Goal: Find specific page/section: Find specific page/section

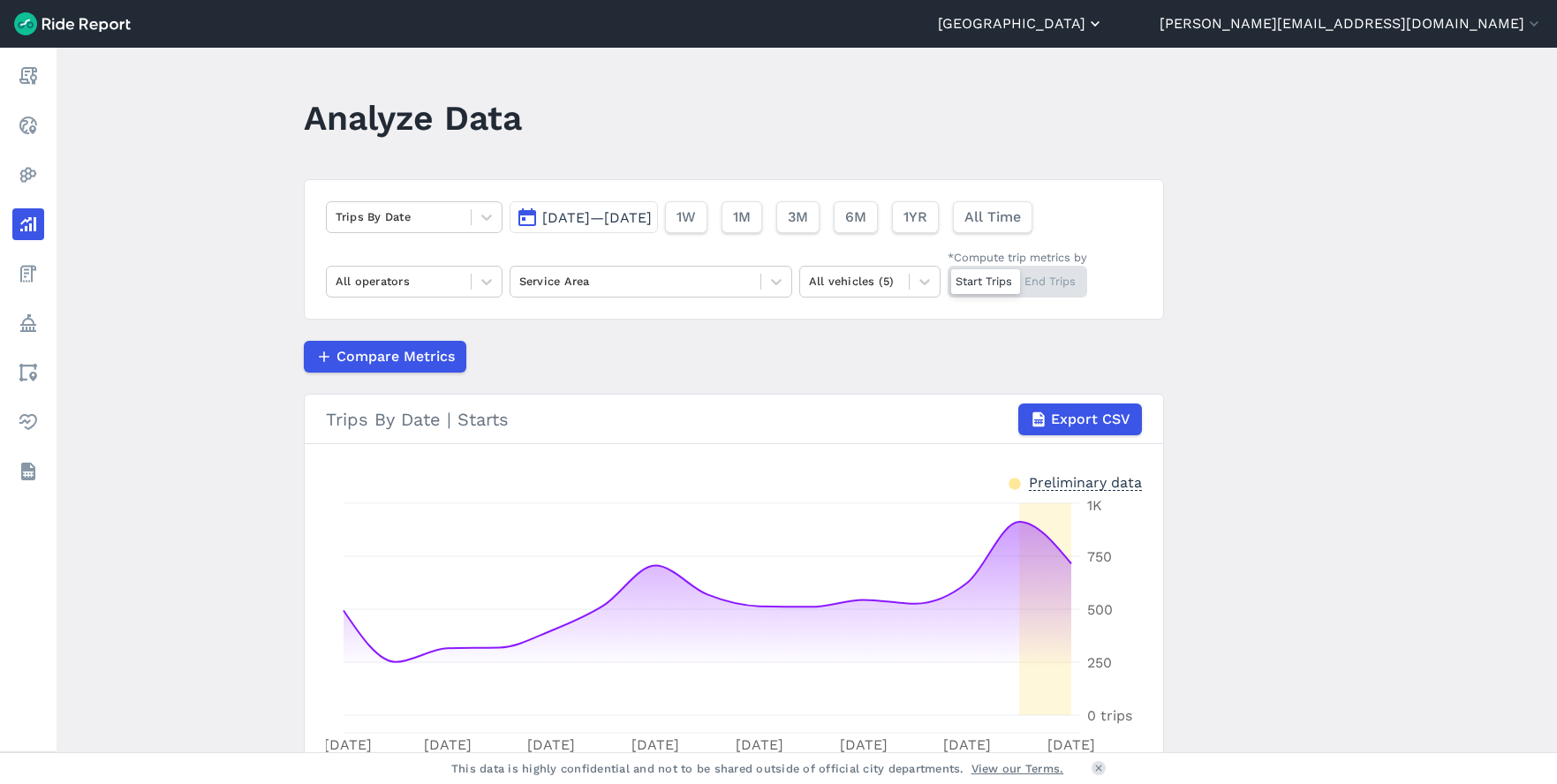
click at [1104, 28] on button "[GEOGRAPHIC_DATA]" at bounding box center [1020, 24] width 166 height 22
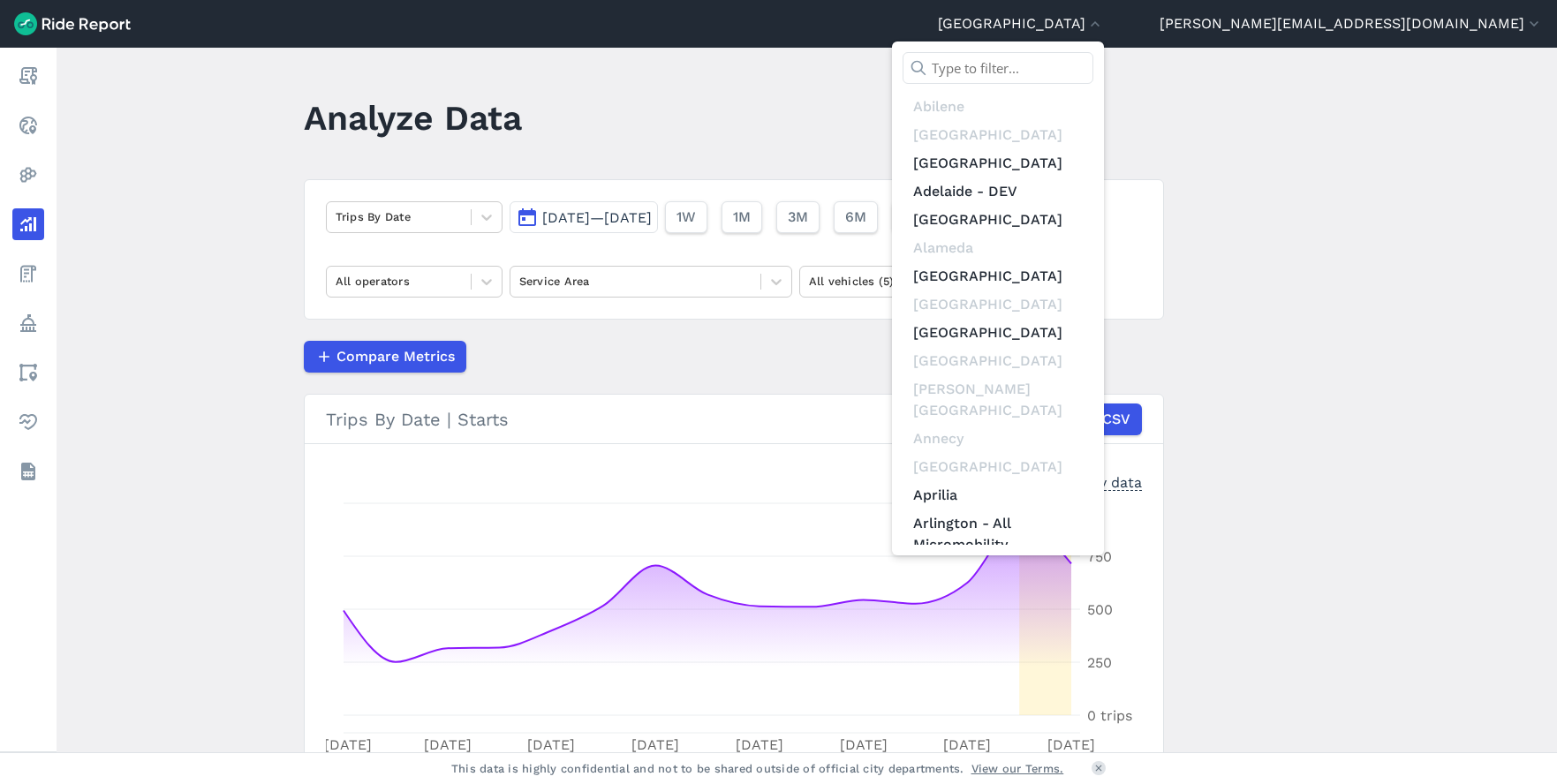
click at [1093, 64] on input "text" at bounding box center [998, 68] width 191 height 32
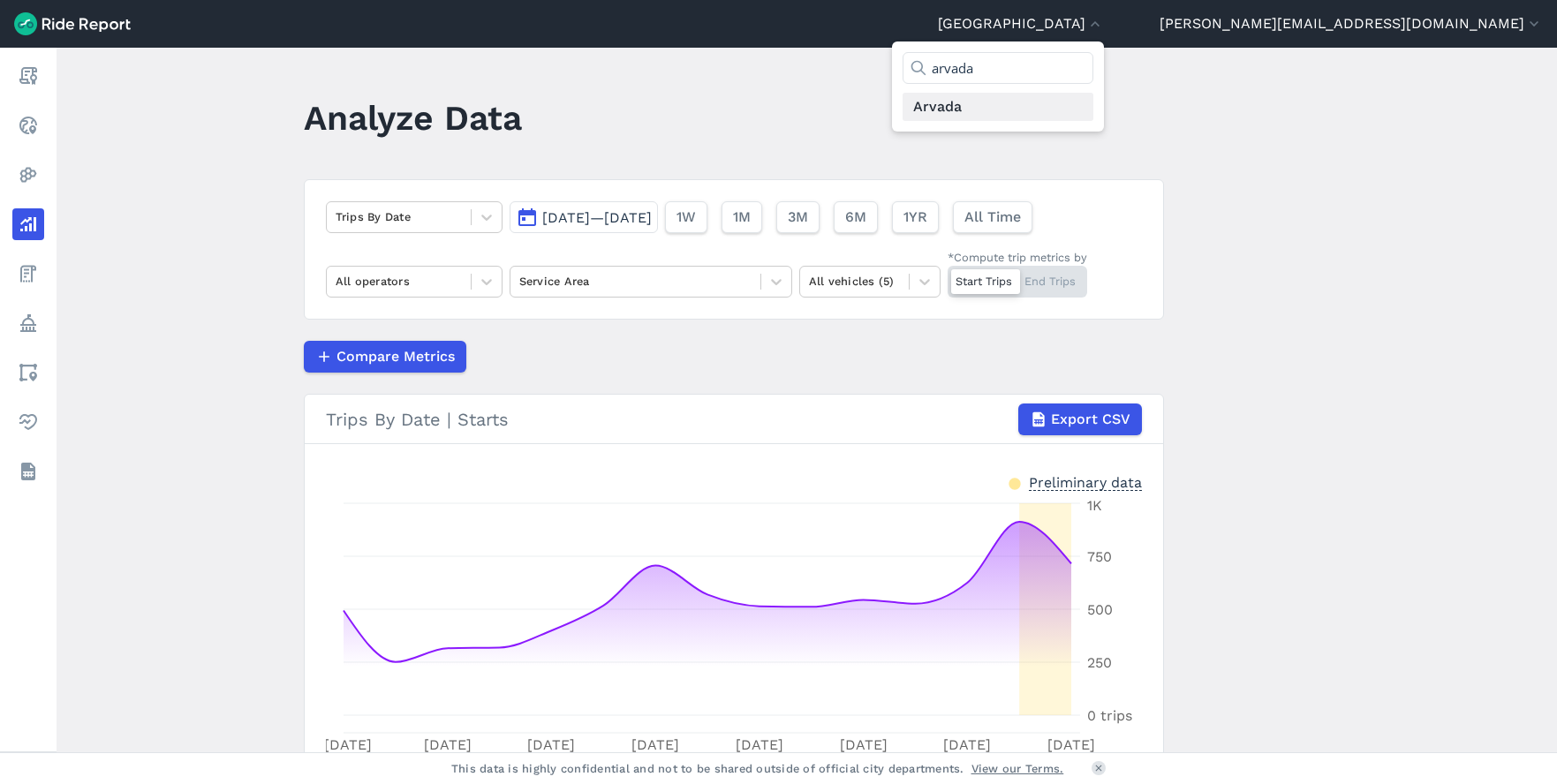
type input "arvada"
click at [1093, 99] on link "Arvada" at bounding box center [998, 106] width 191 height 29
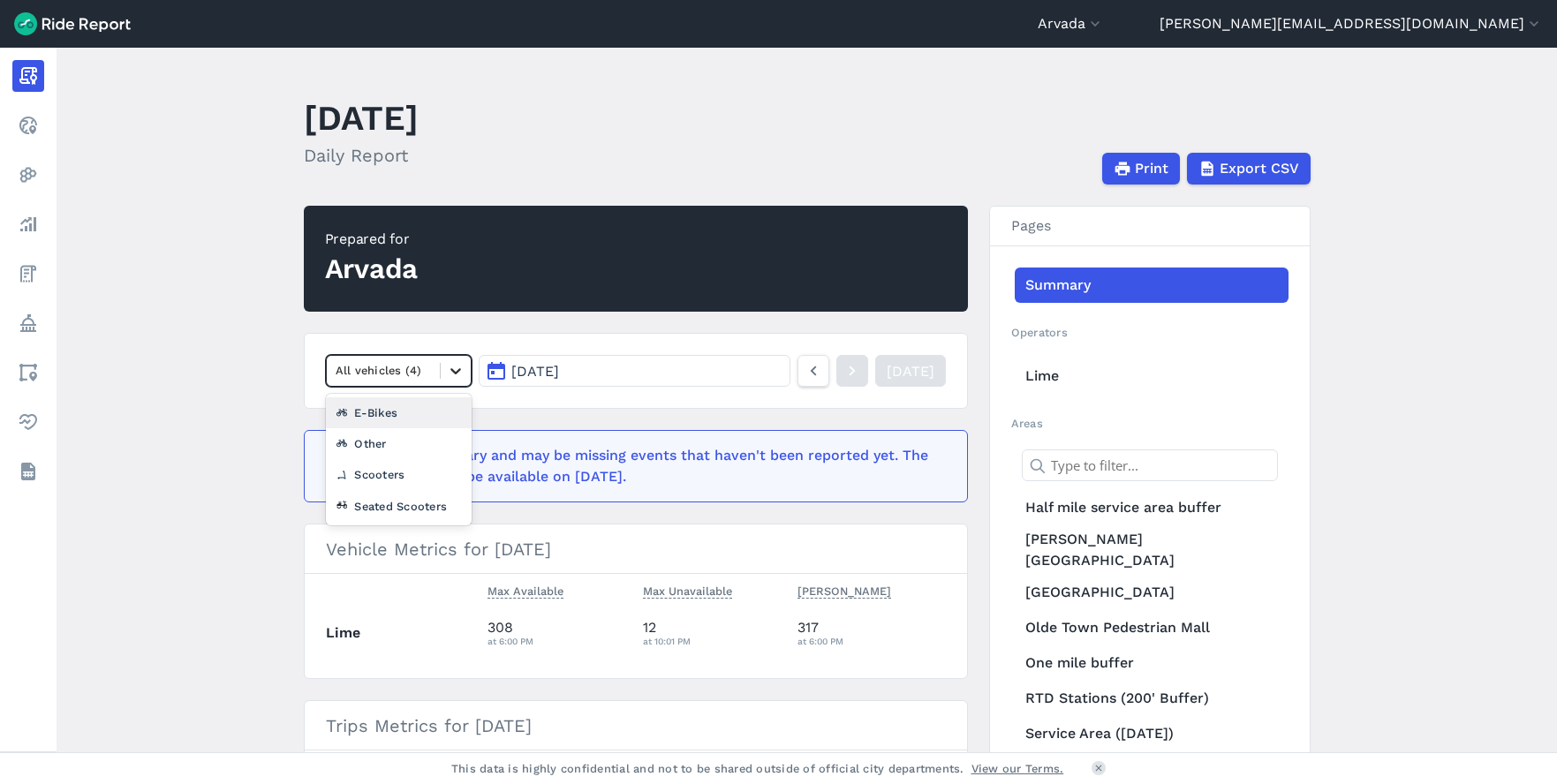
click at [447, 374] on icon at bounding box center [455, 370] width 18 height 18
click at [404, 508] on div "Seated Scooters" at bounding box center [399, 505] width 147 height 31
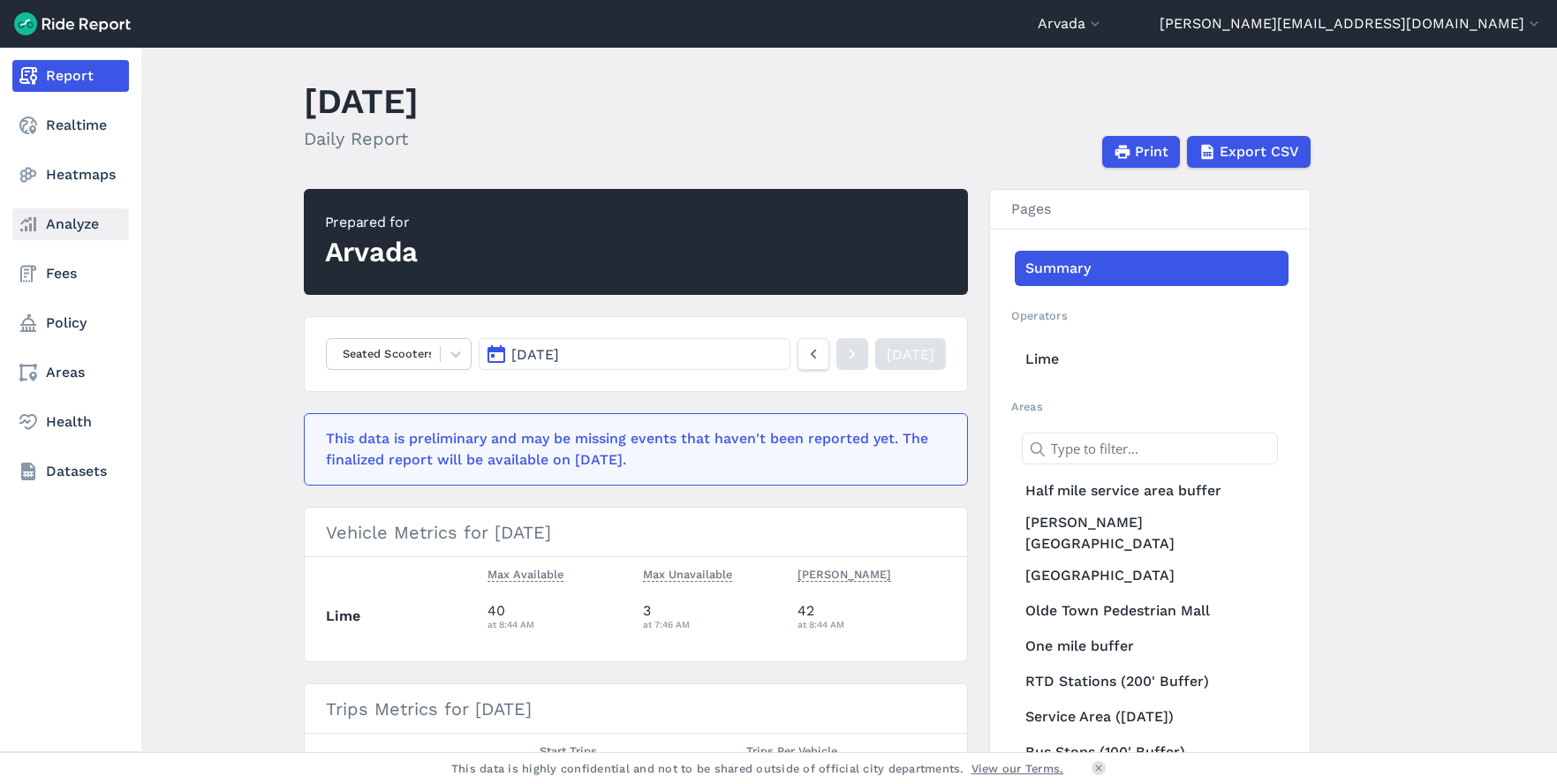
click at [64, 225] on link "Analyze" at bounding box center [71, 224] width 116 height 32
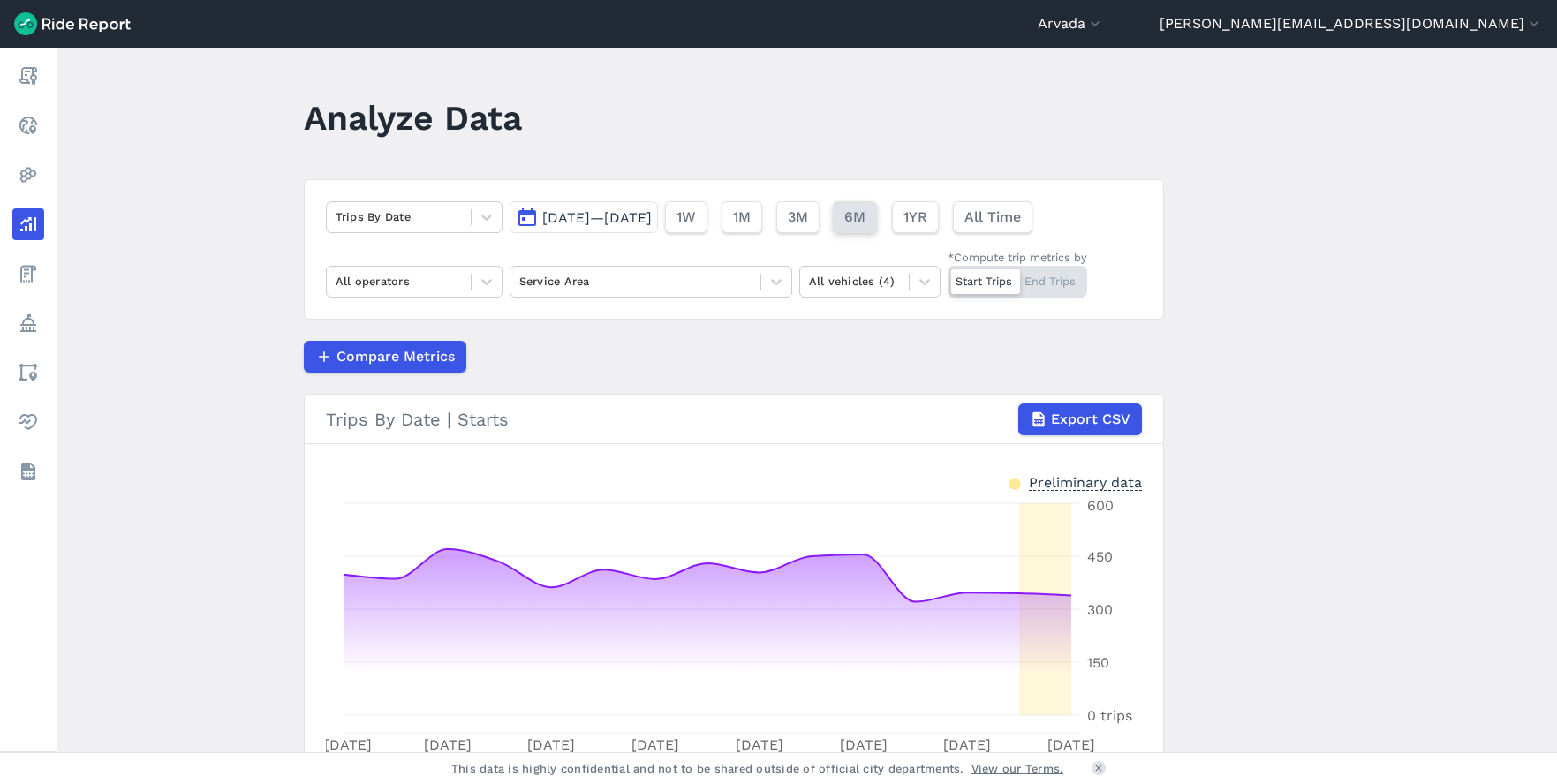
click at [865, 218] on span "6M" at bounding box center [855, 218] width 22 height 22
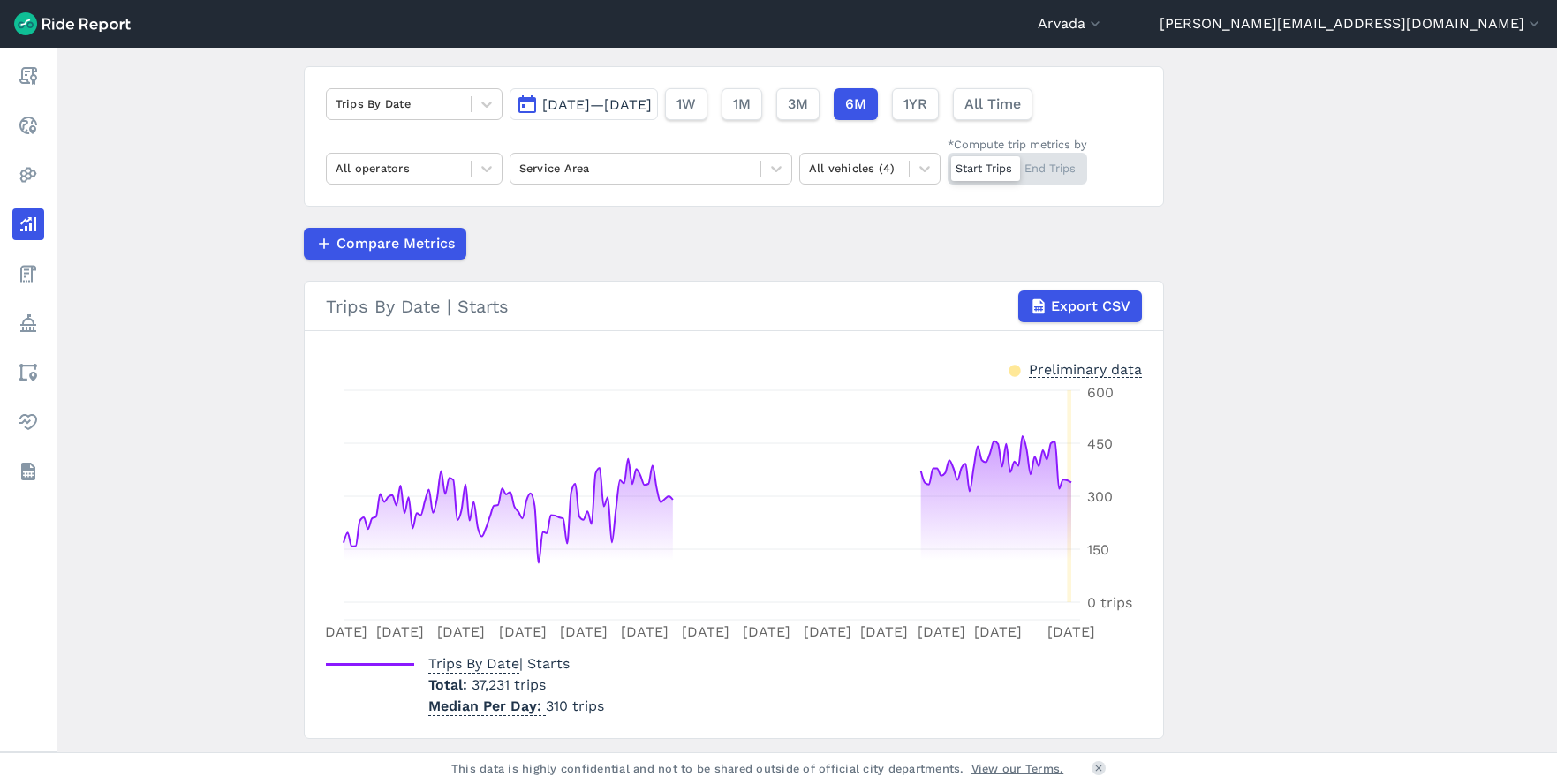
scroll to position [116, 0]
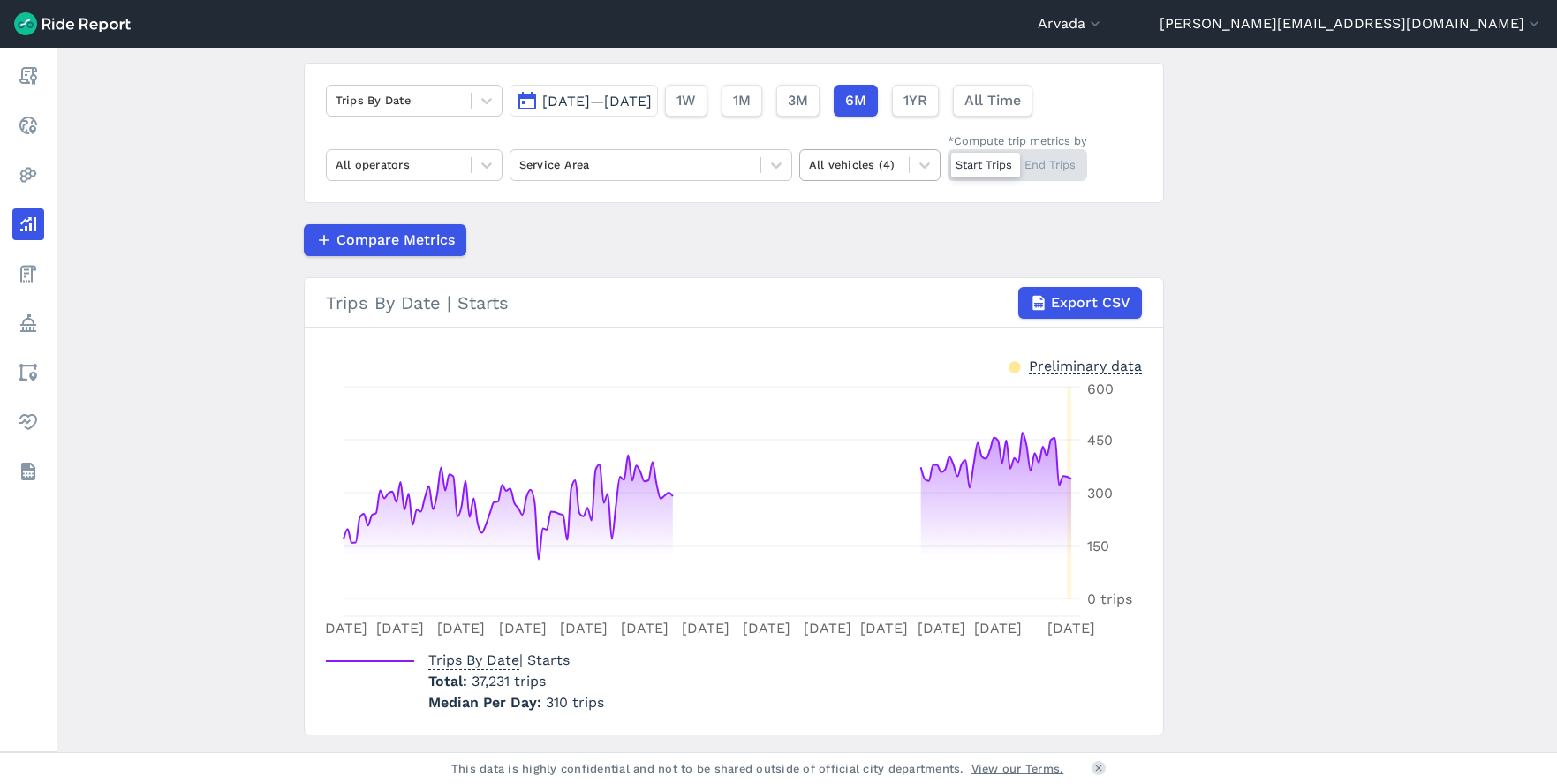
click at [837, 168] on div at bounding box center [854, 164] width 91 height 21
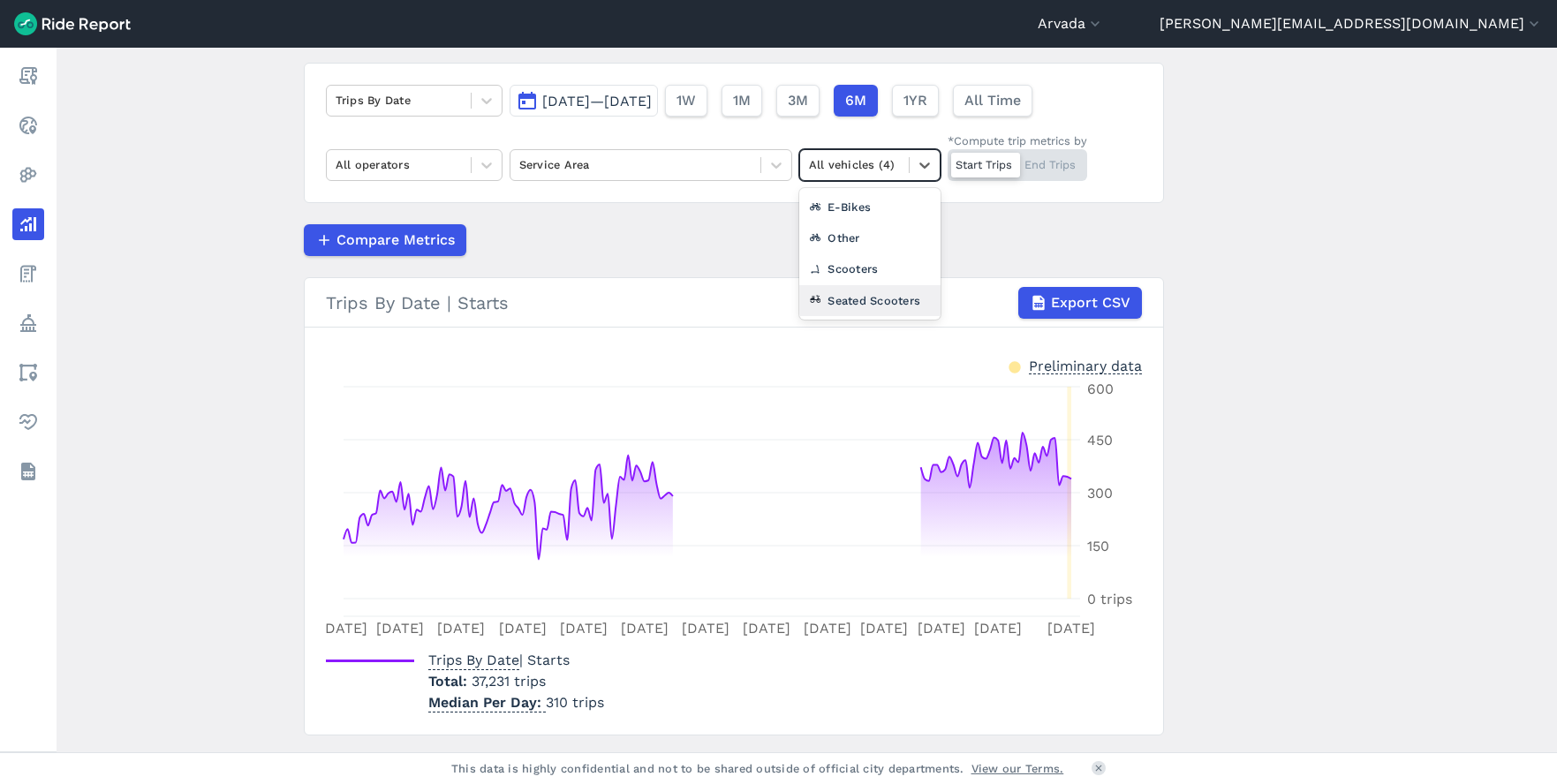
click at [853, 305] on div "Seated Scooters" at bounding box center [869, 299] width 141 height 31
